Goal: Information Seeking & Learning: Learn about a topic

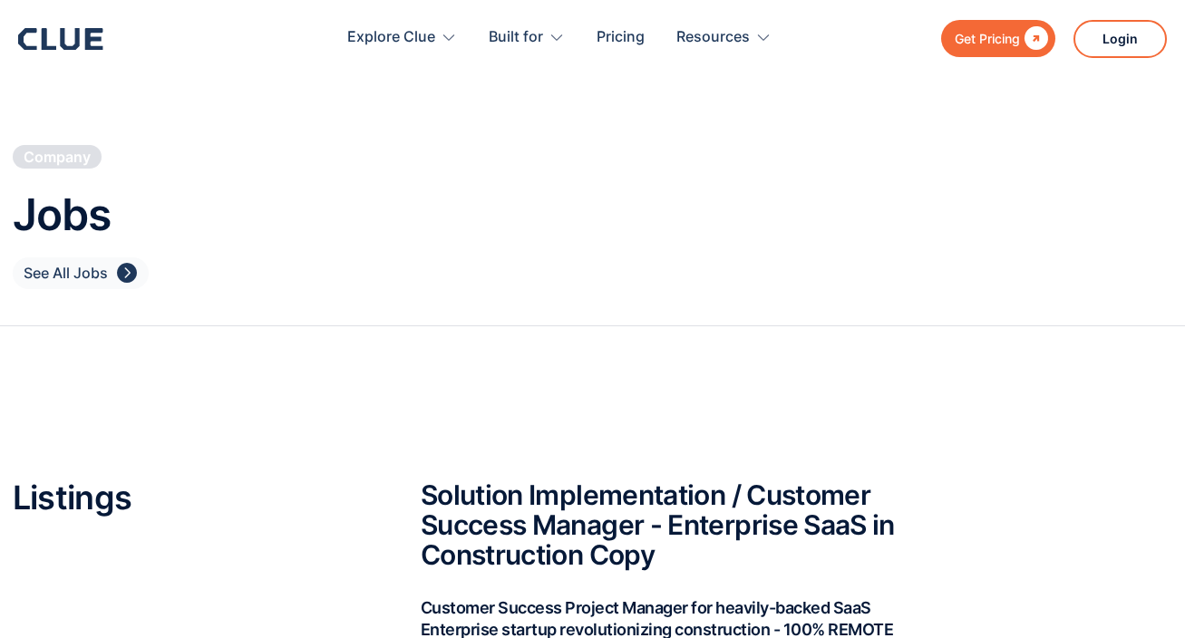
click at [92, 270] on div "See All Jobs" at bounding box center [66, 273] width 84 height 23
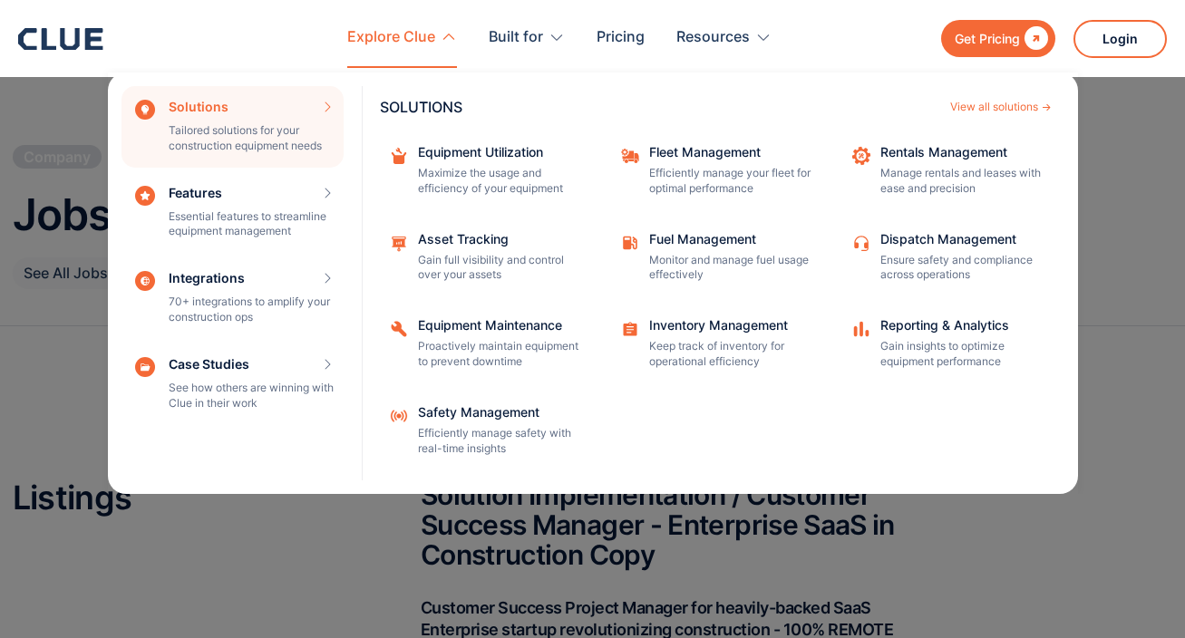
click at [393, 34] on div "Explore Clue" at bounding box center [391, 37] width 88 height 57
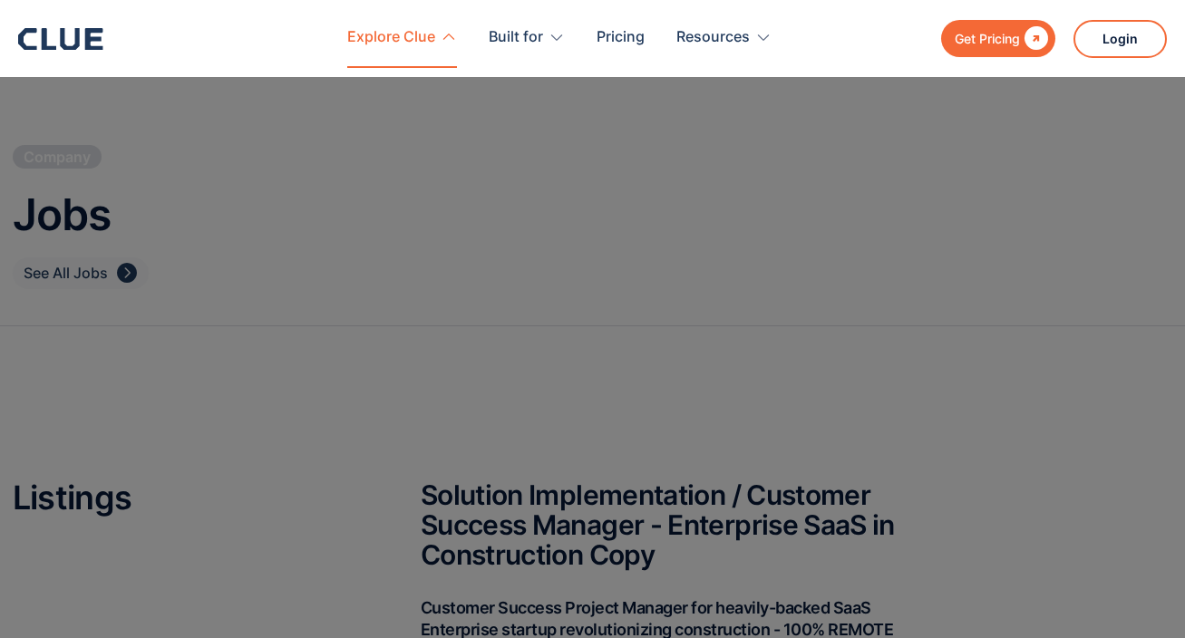
click at [393, 41] on div "Explore Clue" at bounding box center [391, 37] width 88 height 57
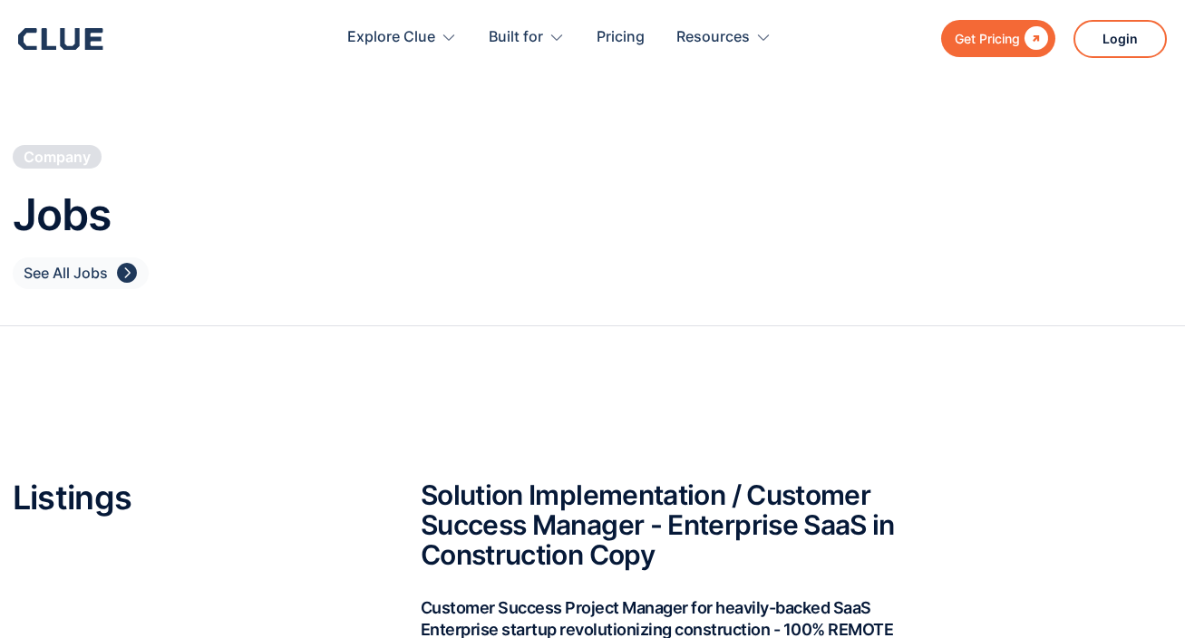
click at [56, 38] on icon at bounding box center [60, 39] width 85 height 22
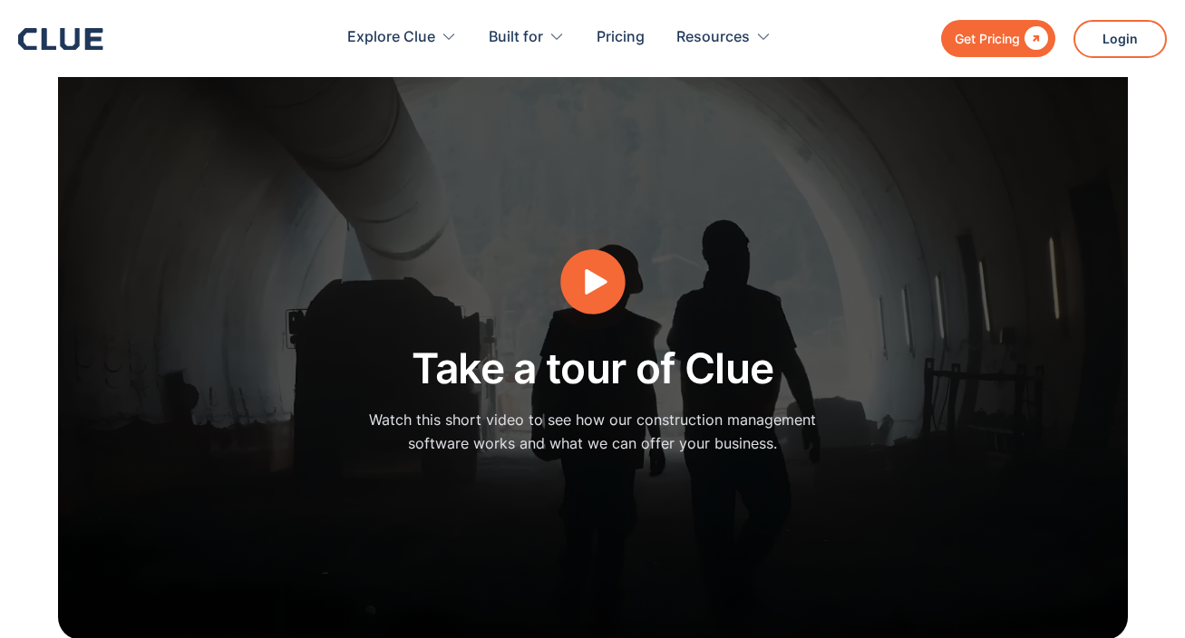
scroll to position [4851, 0]
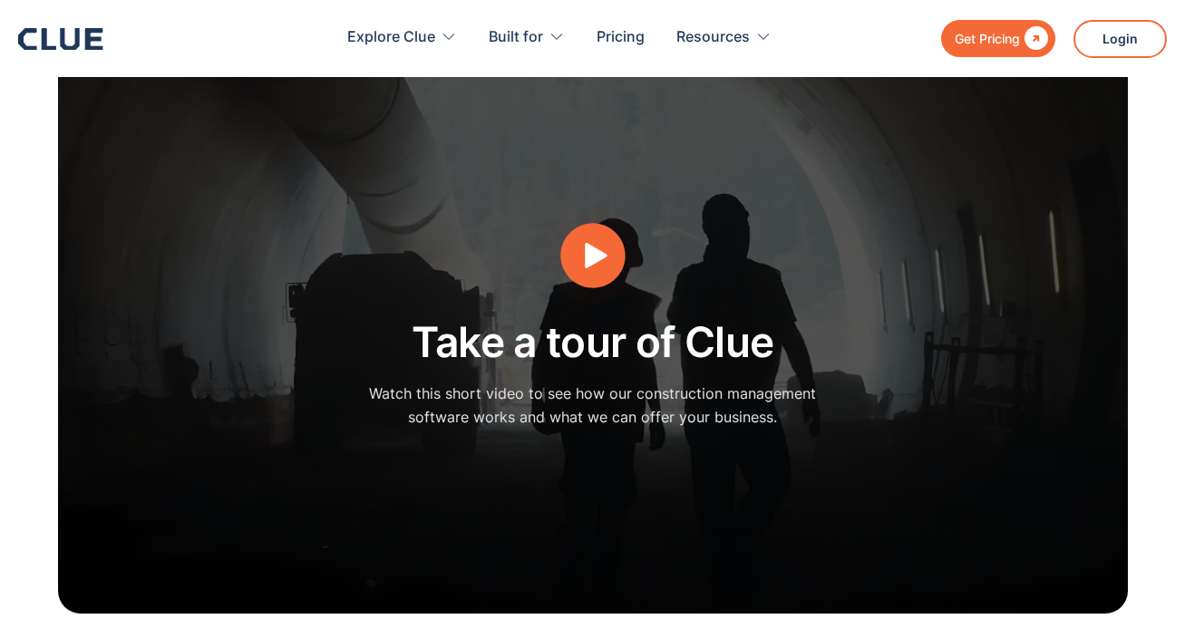
click at [588, 243] on icon "open lightbox" at bounding box center [596, 255] width 23 height 25
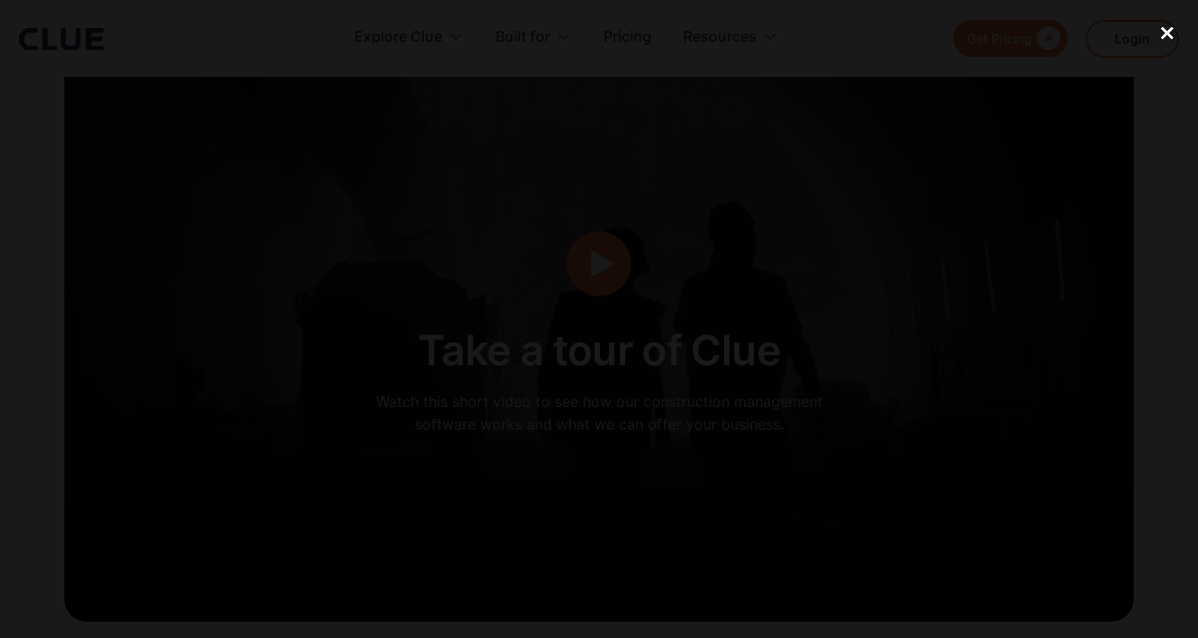
click at [1169, 32] on div "close lightbox" at bounding box center [1168, 33] width 62 height 40
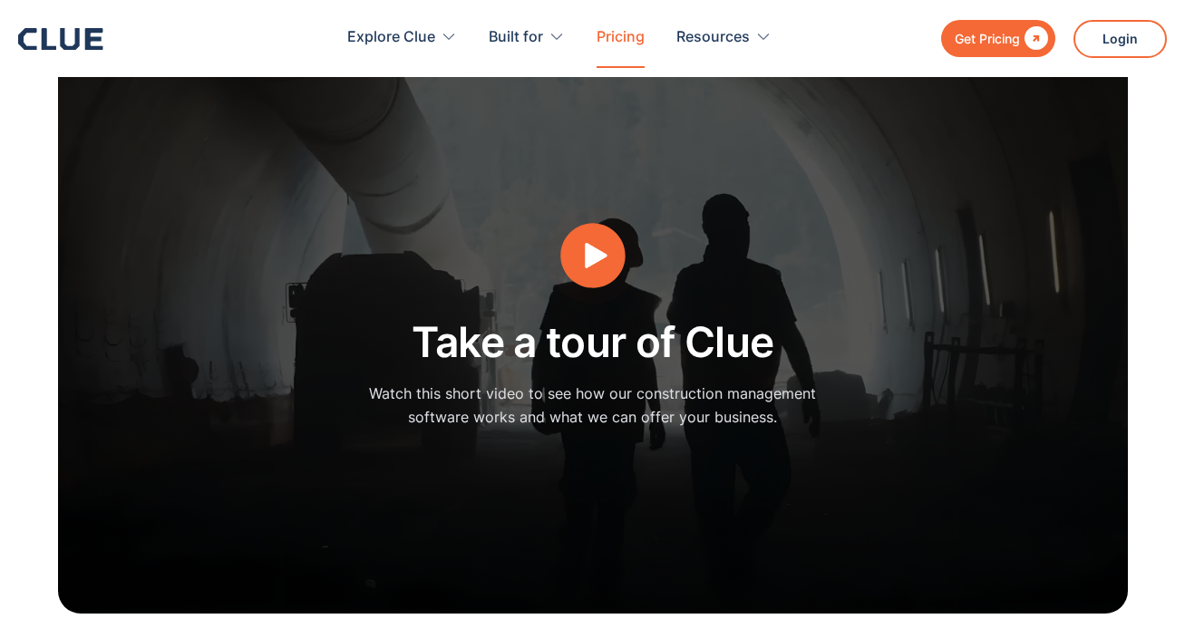
click at [623, 35] on link "Pricing" at bounding box center [621, 37] width 48 height 57
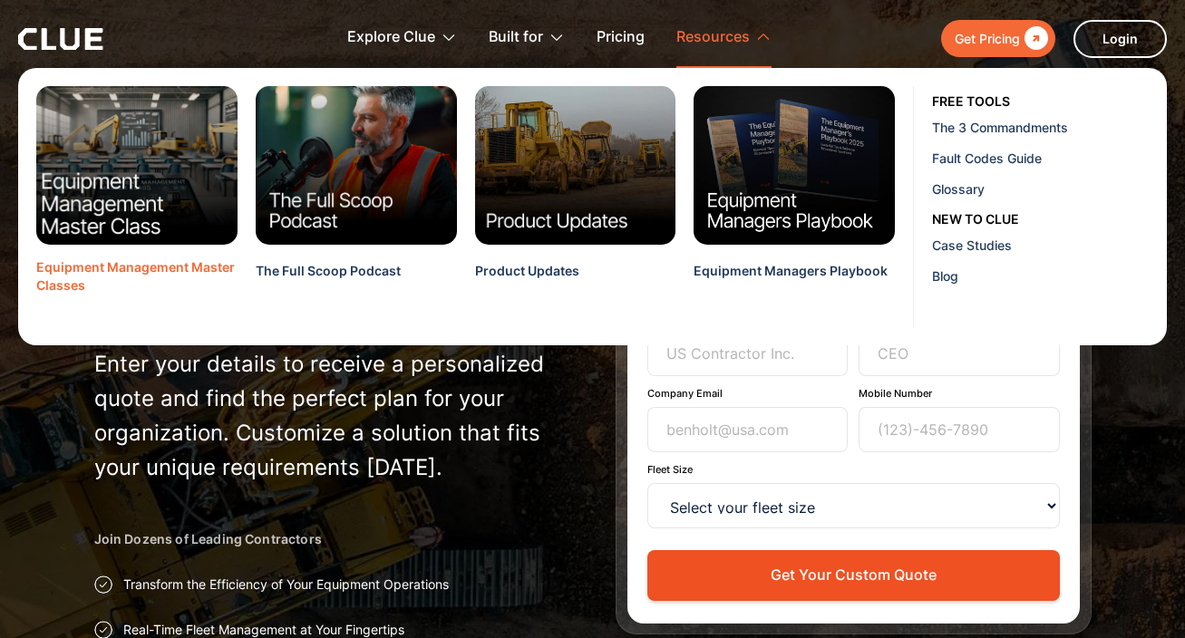
click at [125, 210] on img at bounding box center [136, 165] width 221 height 175
